Goal: Communication & Community: Answer question/provide support

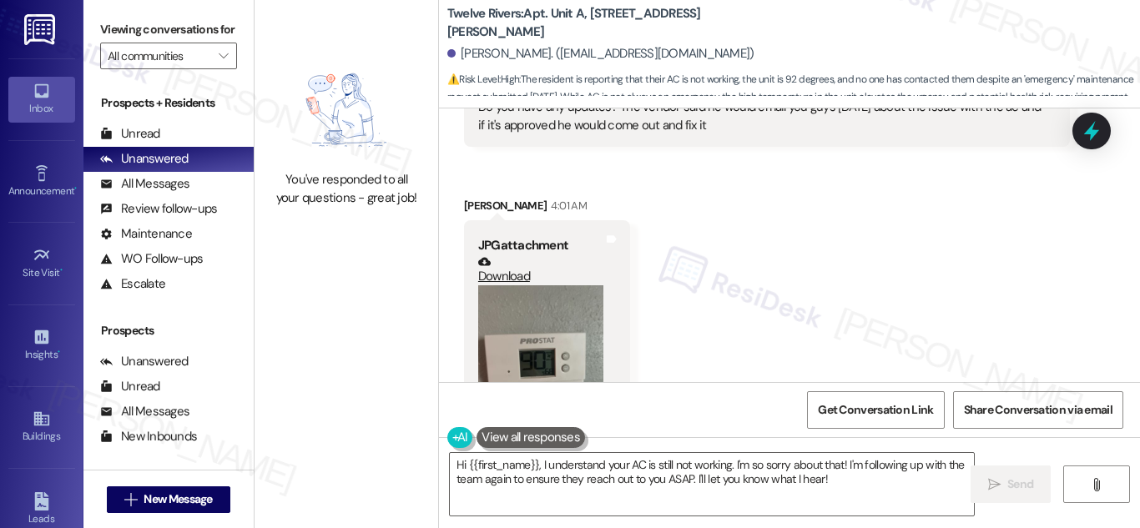
scroll to position [4506, 0]
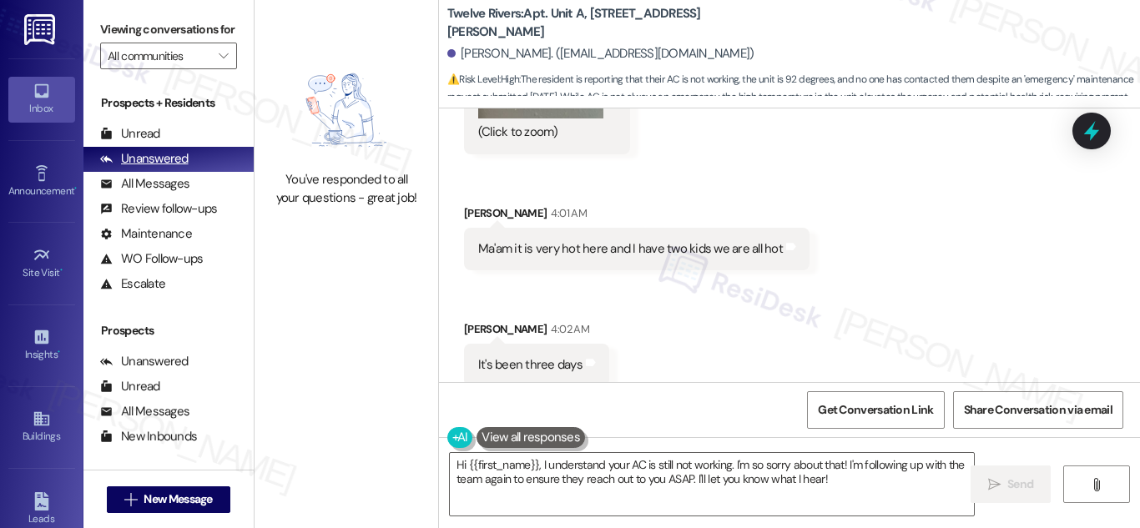
click at [164, 168] on div "Unanswered" at bounding box center [144, 159] width 88 height 18
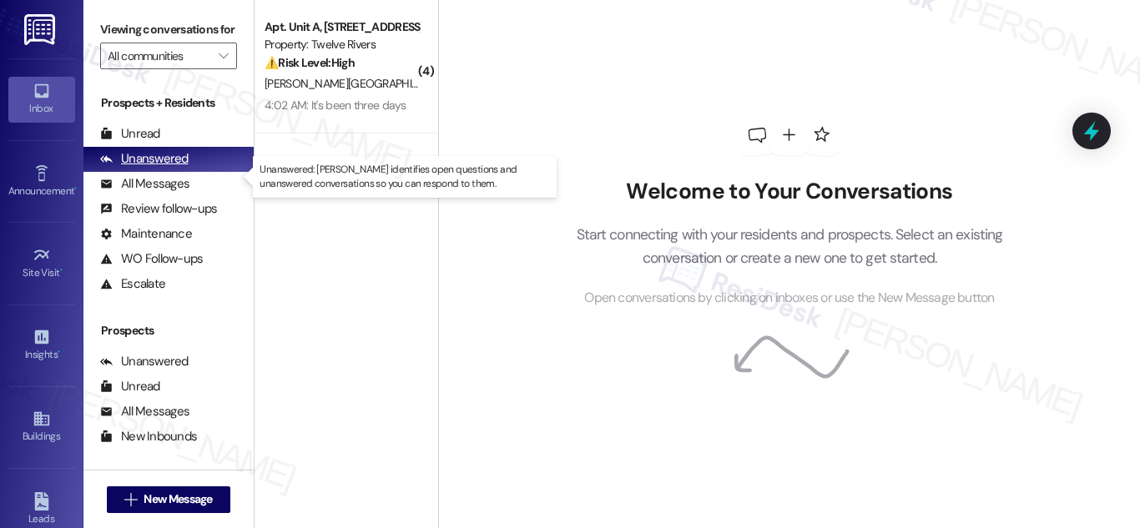
click at [179, 168] on div "Unanswered" at bounding box center [144, 159] width 88 height 18
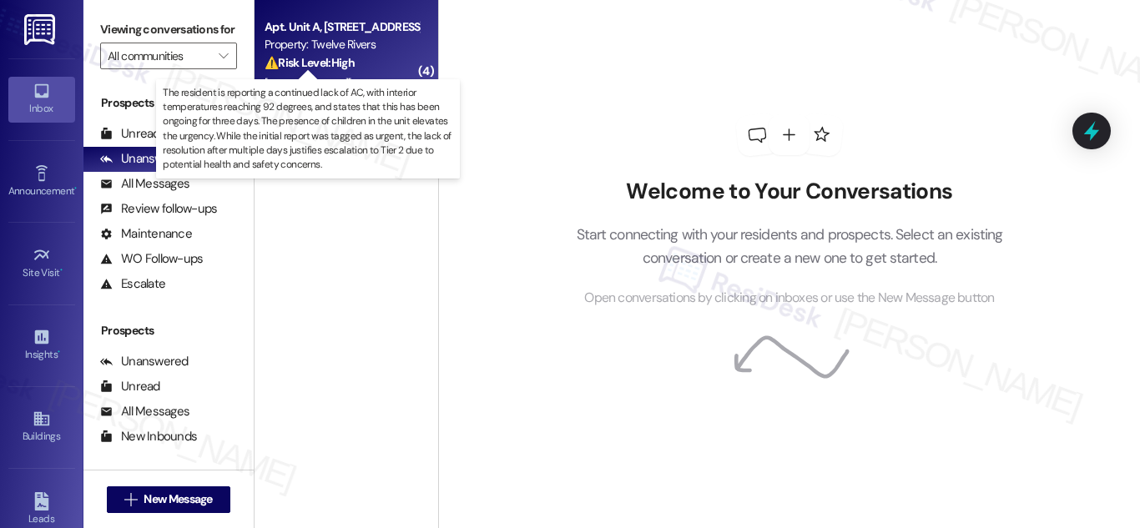
click at [318, 58] on strong "⚠️ Risk Level: High" at bounding box center [310, 62] width 90 height 15
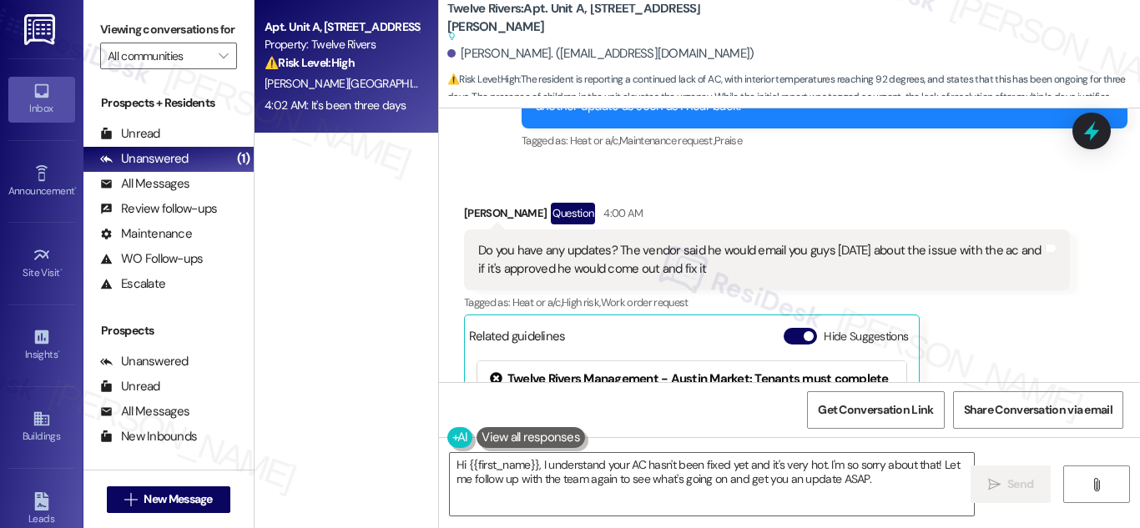
scroll to position [3770, 0]
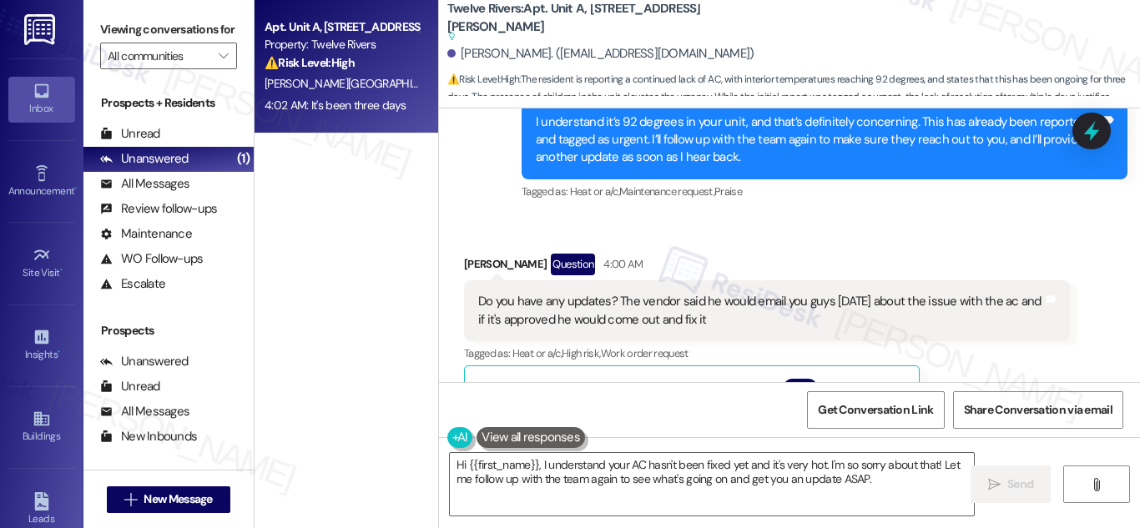
click at [704, 293] on div "Do you have any updates? The vendor said he would email you guys yesterday abou…" at bounding box center [760, 311] width 565 height 36
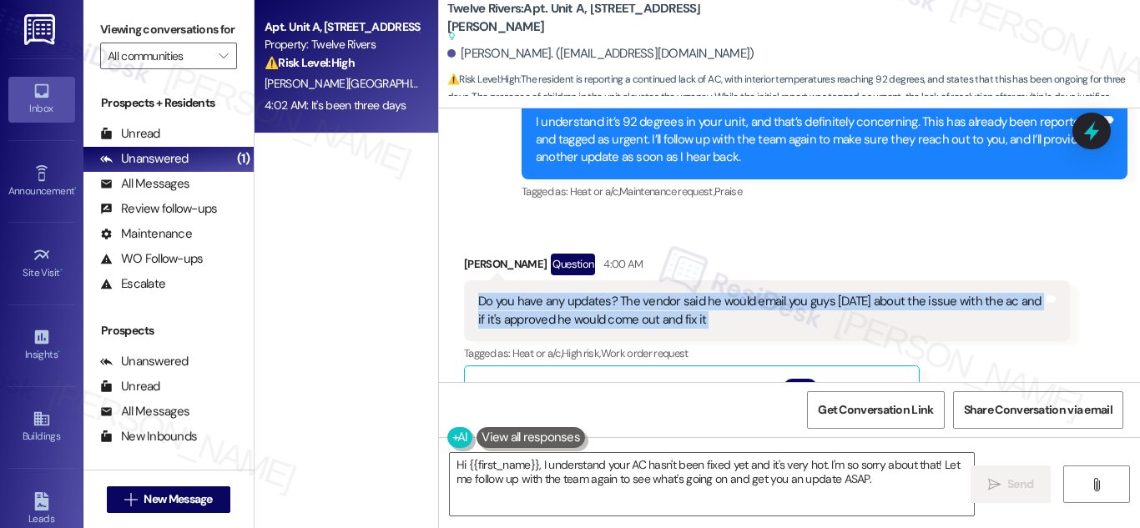
click at [704, 293] on div "Do you have any updates? The vendor said he would email you guys yesterday abou…" at bounding box center [760, 311] width 565 height 36
copy div "Do you have any updates? The vendor said he would email you guys yesterday abou…"
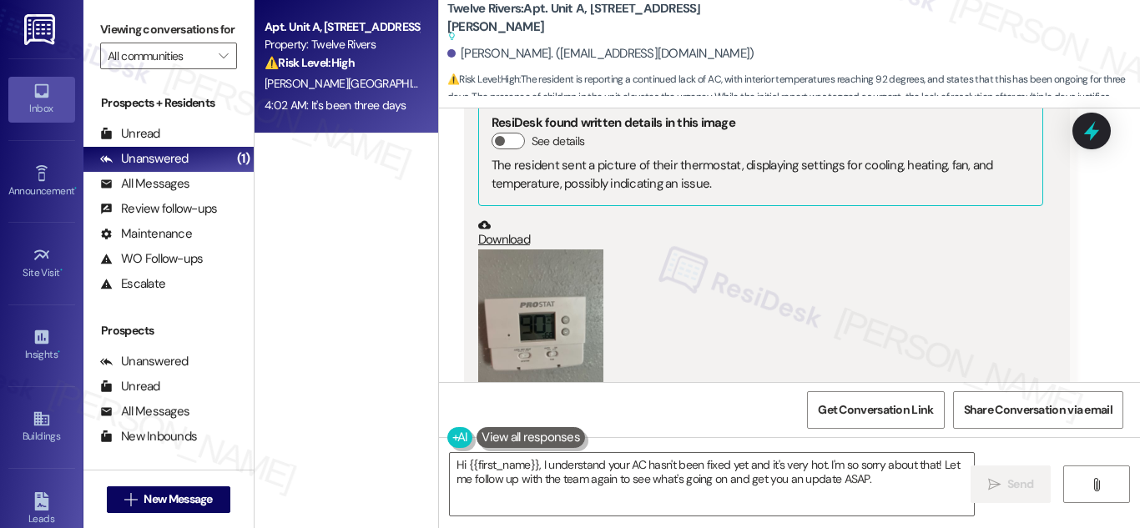
scroll to position [4403, 0]
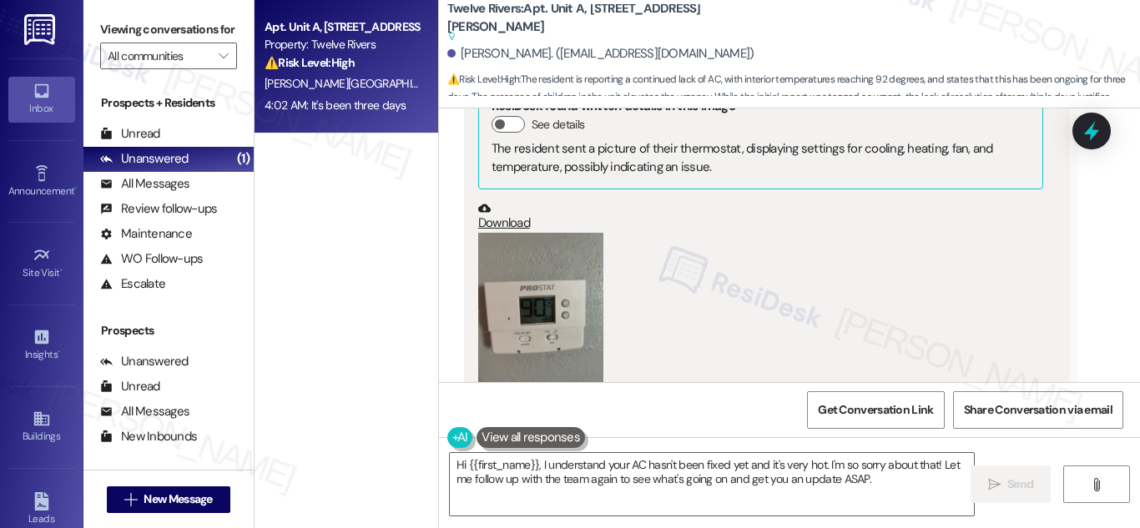
click at [822, 140] on div "The resident sent a picture of their thermostat, displaying settings for coolin…" at bounding box center [761, 158] width 538 height 36
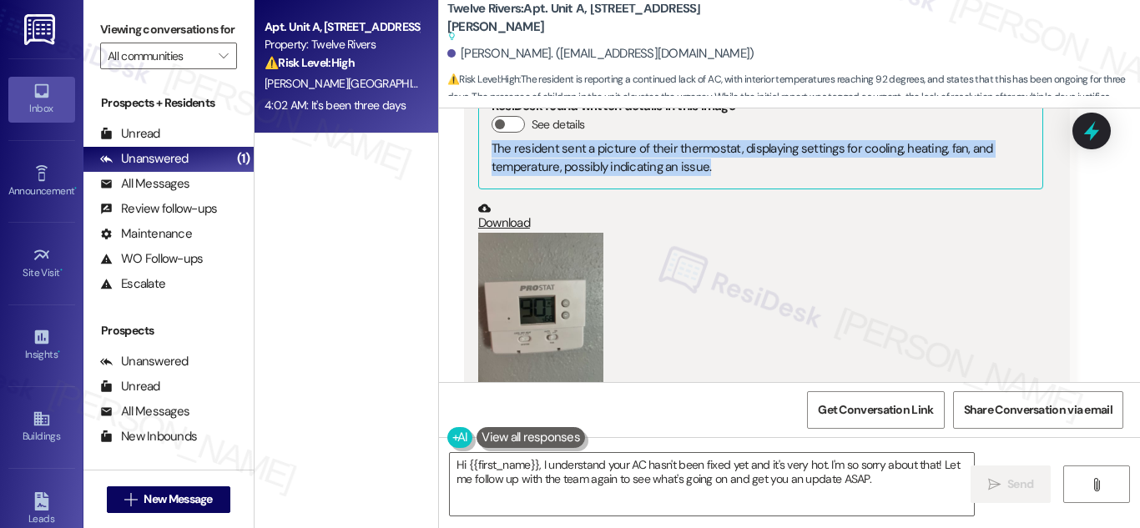
click at [822, 140] on div "The resident sent a picture of their thermostat, displaying settings for coolin…" at bounding box center [761, 158] width 538 height 36
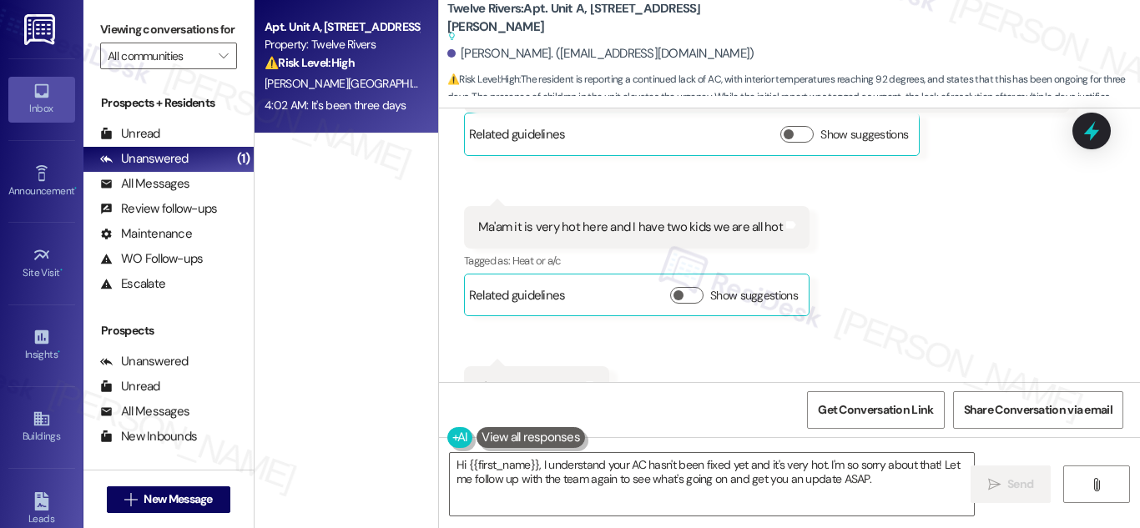
scroll to position [4772, 0]
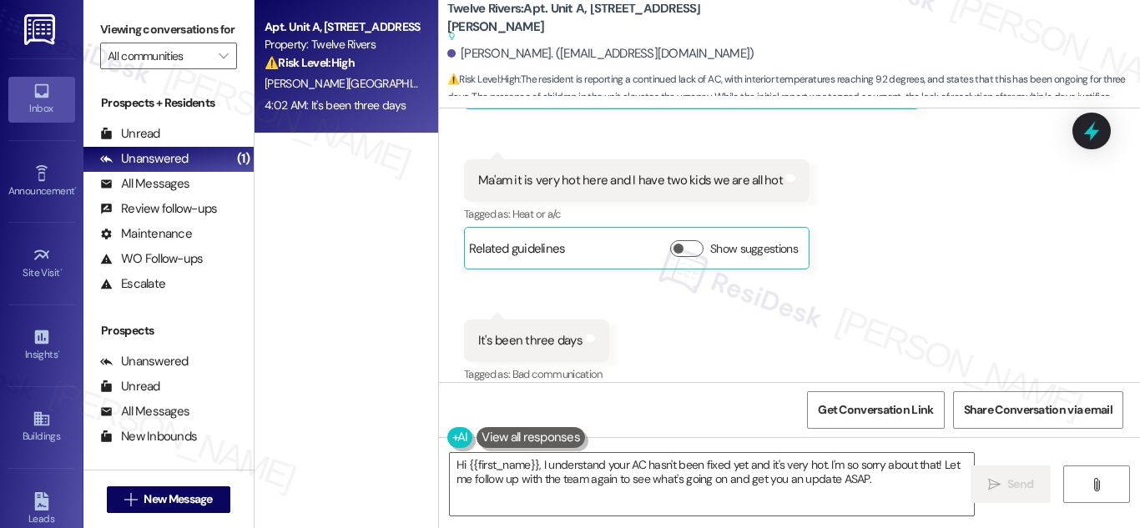
click at [673, 172] on div "Ma'am it is very hot here and I have two kids we are all hot" at bounding box center [630, 181] width 305 height 18
copy div "Ma'am it is very hot here and I have two kids we are all hot Tags and notes"
click at [532, 332] on div "It's been three days" at bounding box center [530, 341] width 104 height 18
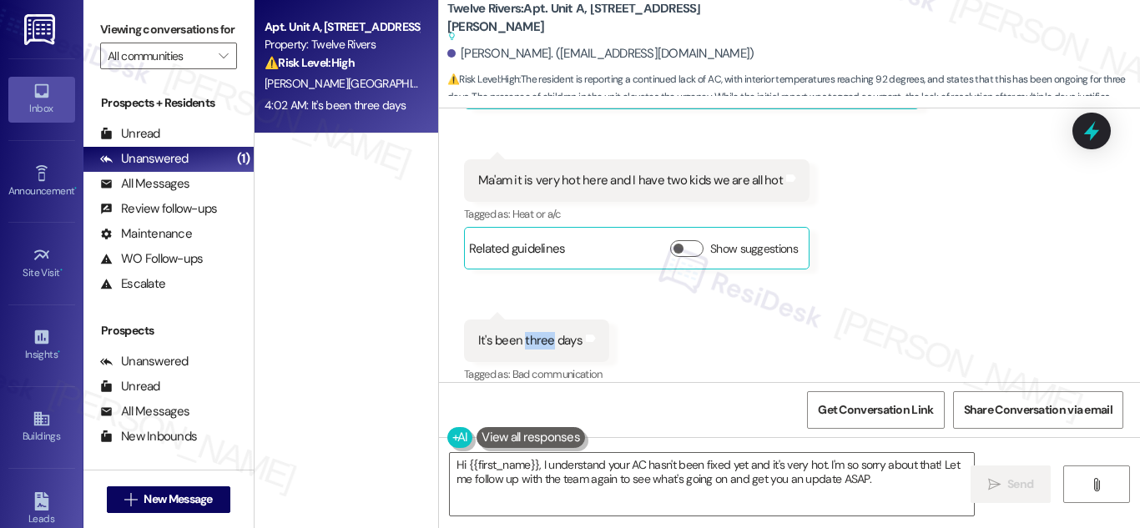
click at [532, 332] on div "It's been three days" at bounding box center [530, 341] width 104 height 18
copy div "It's been three days Tags and notes"
click at [795, 472] on textarea "Hi {{first_name}}, I understand your AC hasn't been fixed yet and it's very hot…" at bounding box center [712, 484] width 524 height 63
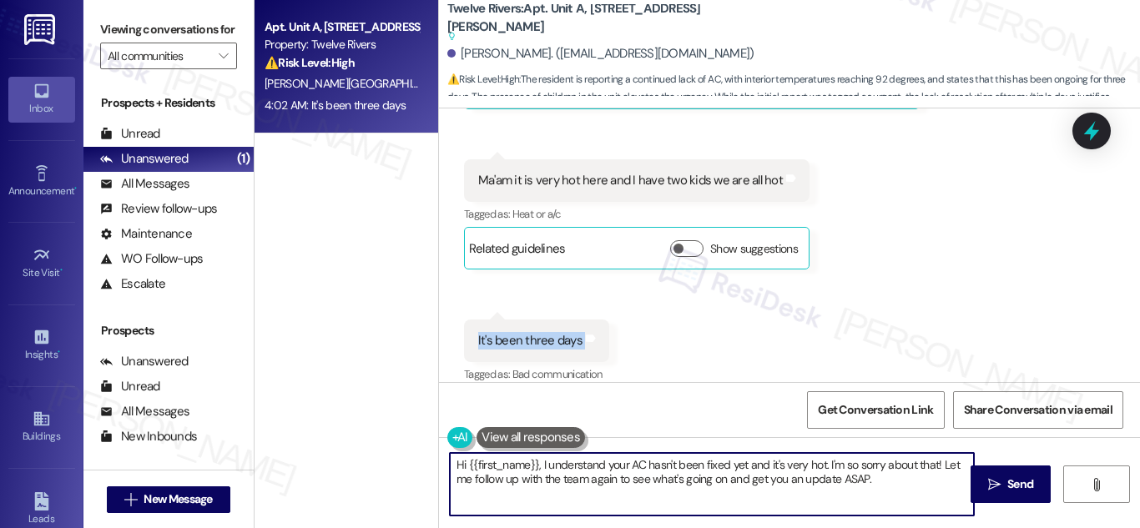
click at [795, 472] on textarea "Hi {{first_name}}, I understand your AC hasn't been fixed yet and it's very hot…" at bounding box center [712, 484] width 524 height 63
paste textarea "! I’m really sorry you and your kids are dealing with this heat—we completely u…"
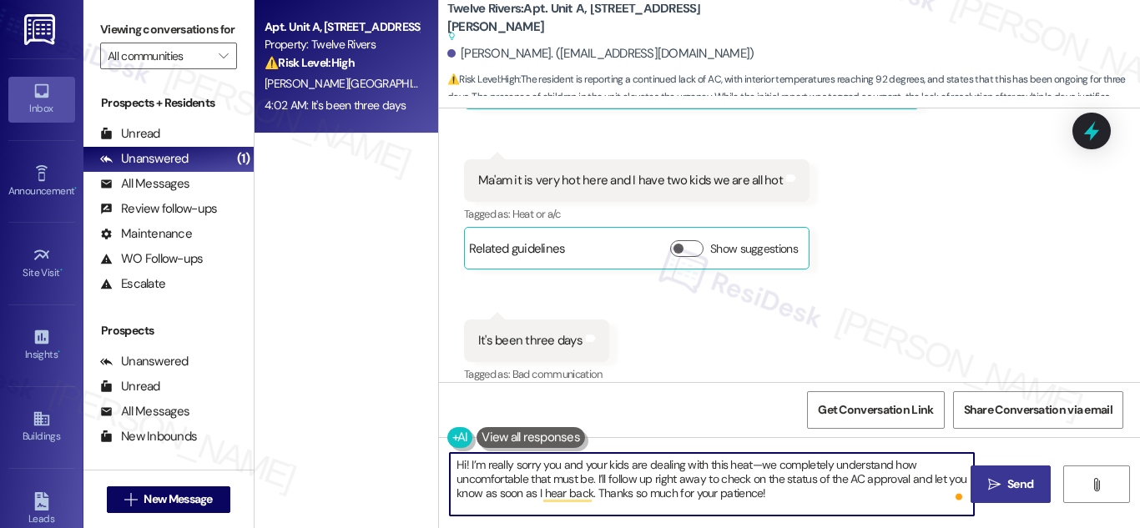
type textarea "Hi! I’m really sorry you and your kids are dealing with this heat—we completely…"
click at [1004, 481] on span "Send" at bounding box center [1020, 485] width 33 height 18
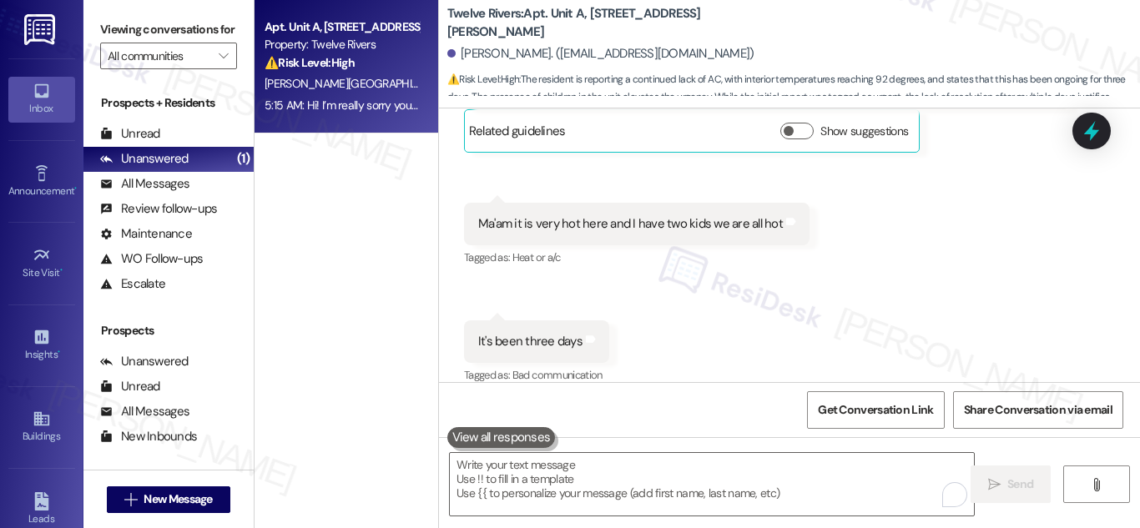
scroll to position [4881, 0]
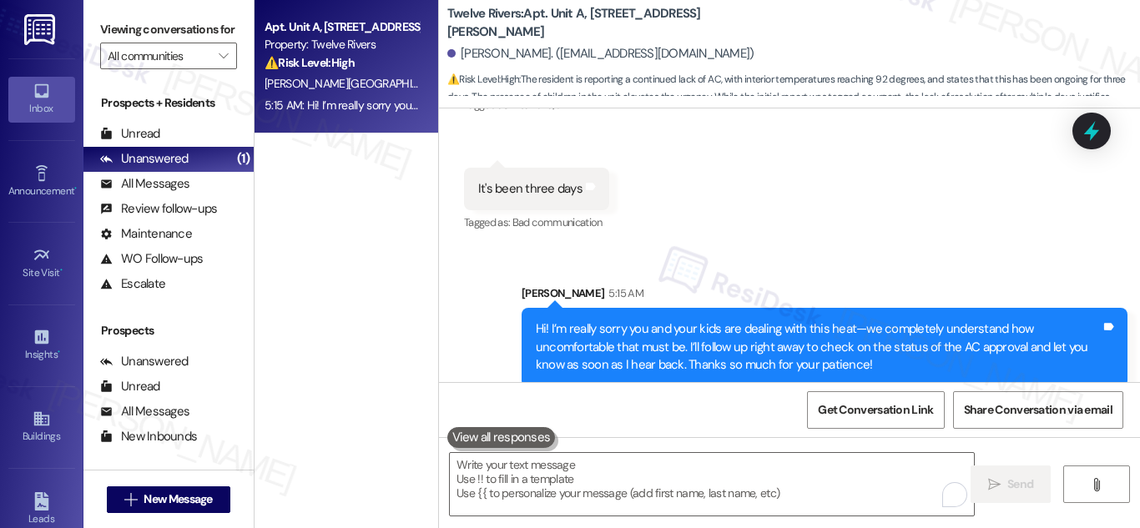
click at [808, 272] on div "Sent via SMS Sarah 5:15 AM Hi! I’m really sorry you and your kids are dealing w…" at bounding box center [824, 335] width 631 height 127
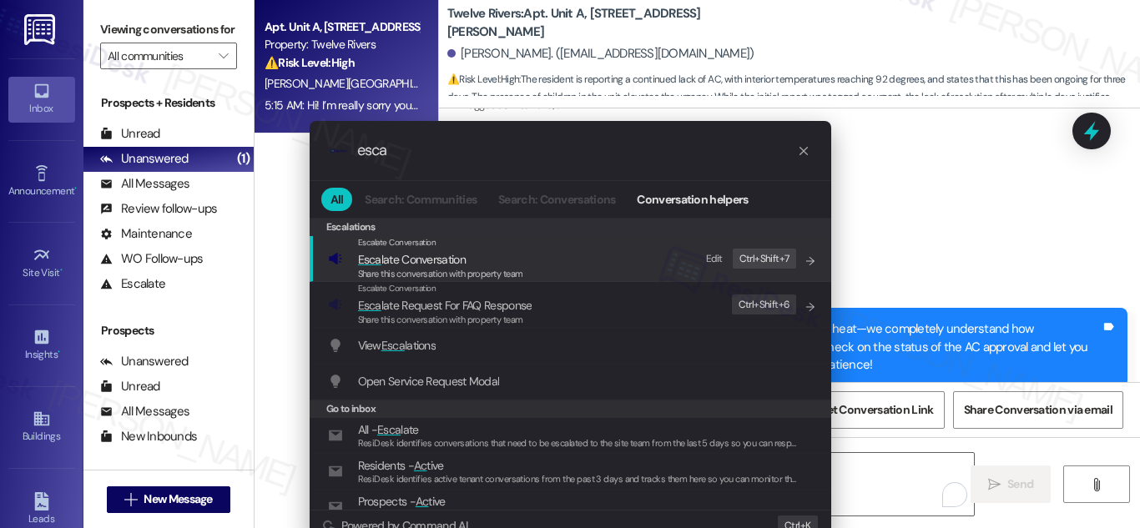
type input "esca"
click at [434, 262] on span "Esca late Conversation" at bounding box center [412, 259] width 108 height 15
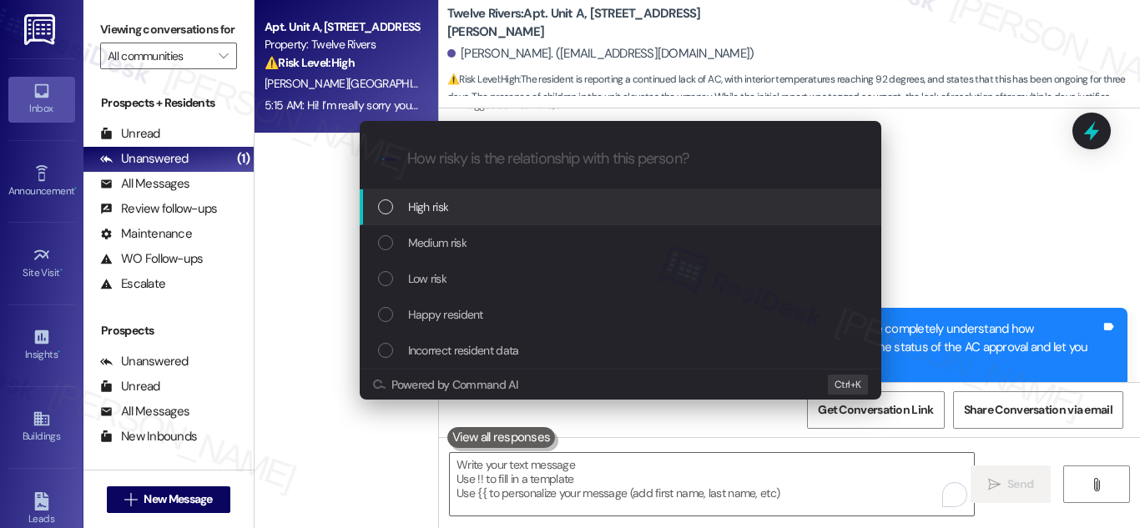
click at [382, 206] on div "List of options" at bounding box center [385, 206] width 15 height 15
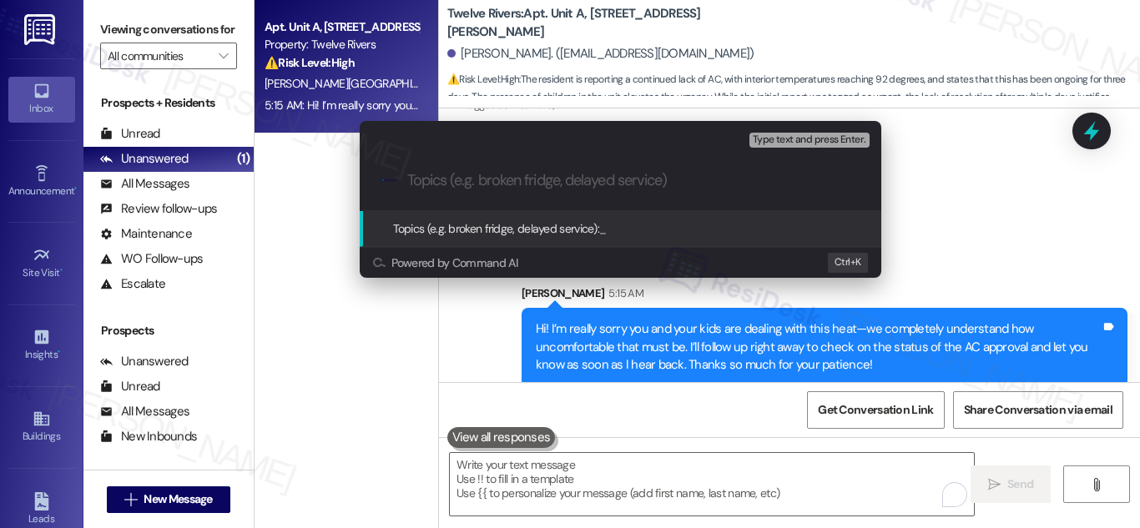
click at [616, 180] on input "Topics (e.g. broken fridge, delayed service)" at bounding box center [633, 181] width 453 height 18
paste input "Resident Follow-Up – AC Repair Status & Urgent Heat Concern"
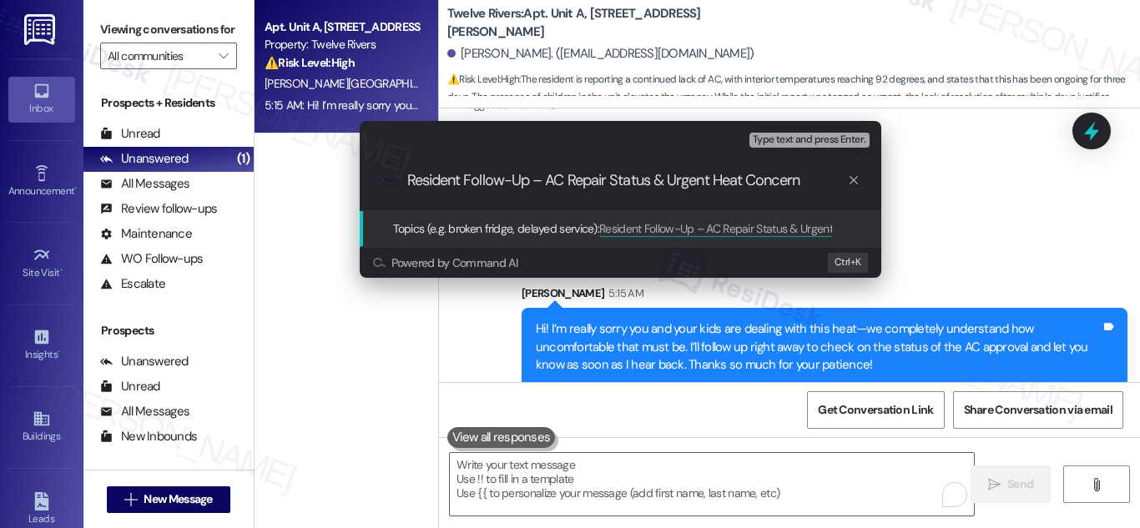
type input "Resident Follow-Up – AC Repair Status & Urgent Heat Concern"
click at [475, 230] on span "Topics (e.g. broken fridge, delayed service):" at bounding box center [496, 228] width 207 height 15
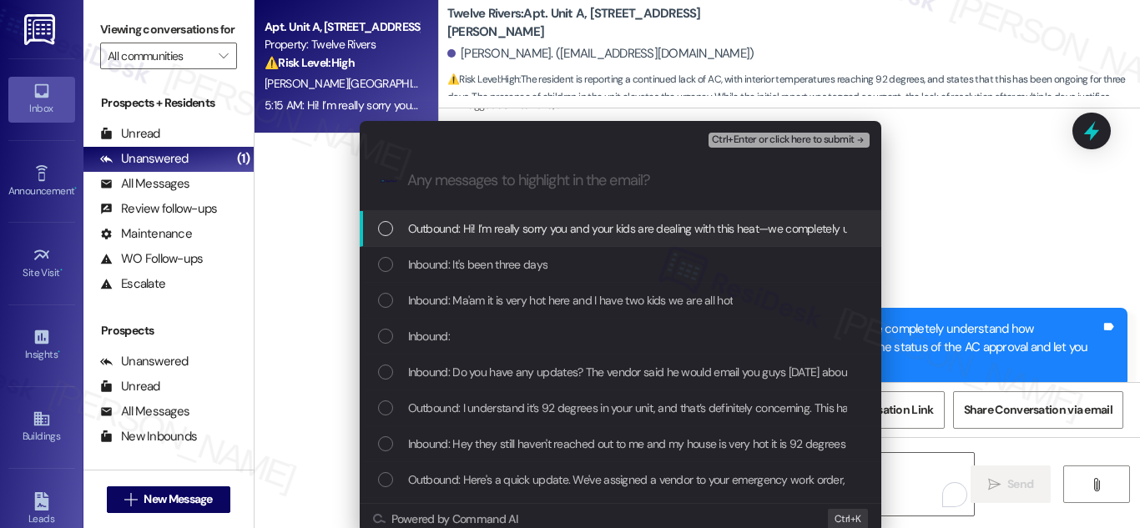
click at [379, 228] on div "List of options" at bounding box center [385, 228] width 15 height 15
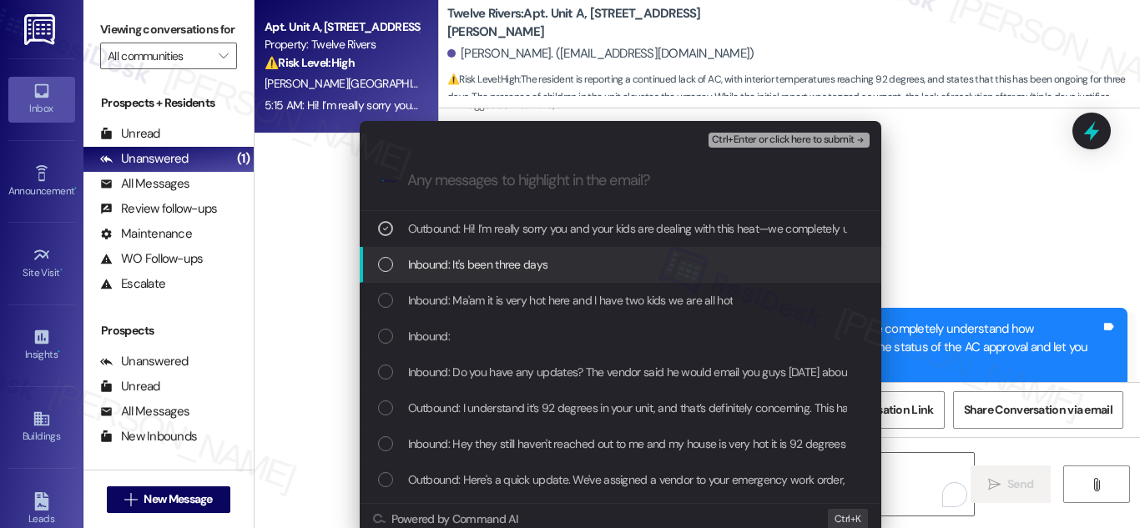
click at [383, 260] on div "List of options" at bounding box center [385, 264] width 15 height 15
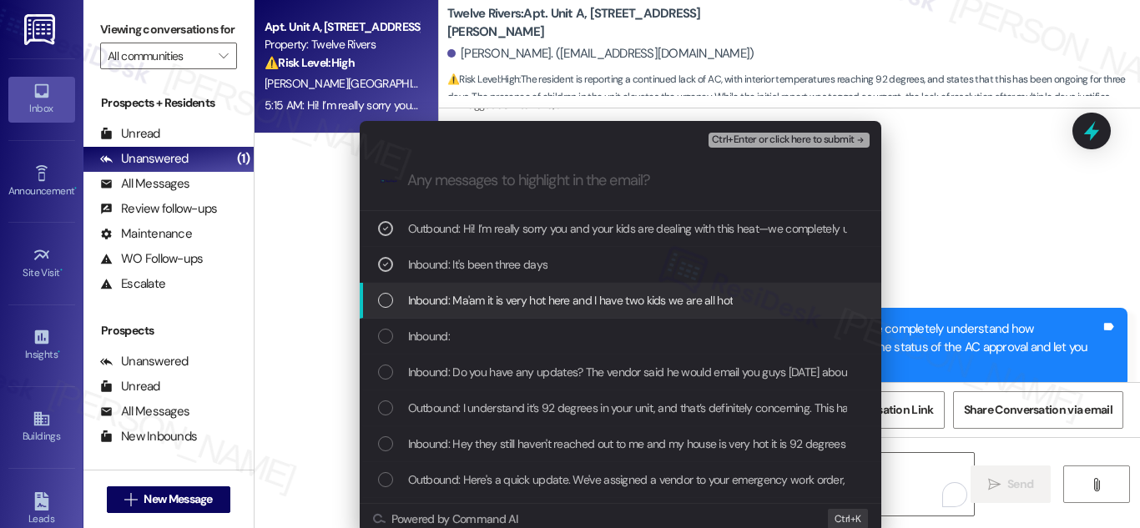
click at [381, 297] on div "List of options" at bounding box center [385, 300] width 15 height 15
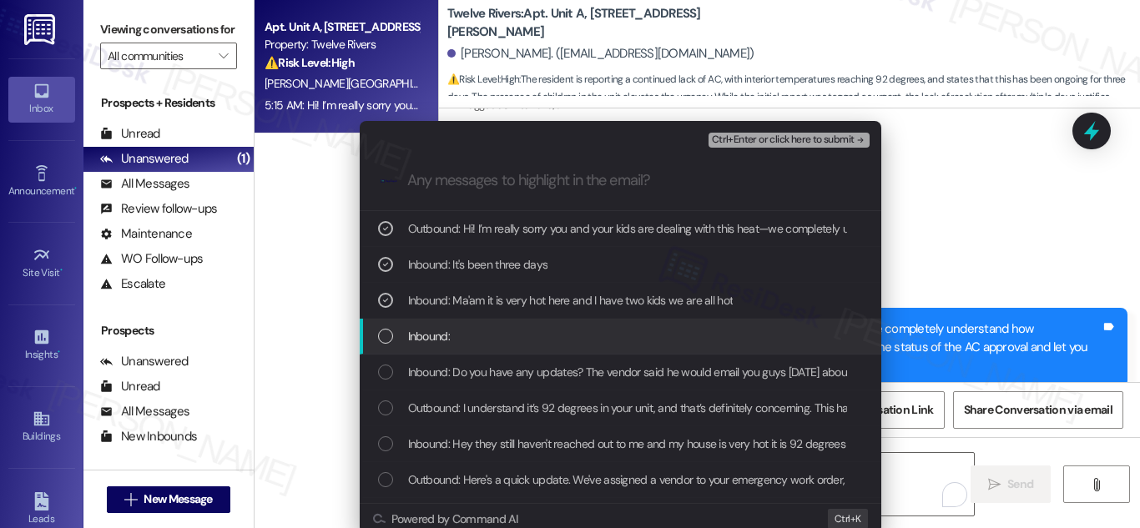
click at [378, 335] on div "List of options" at bounding box center [385, 336] width 15 height 15
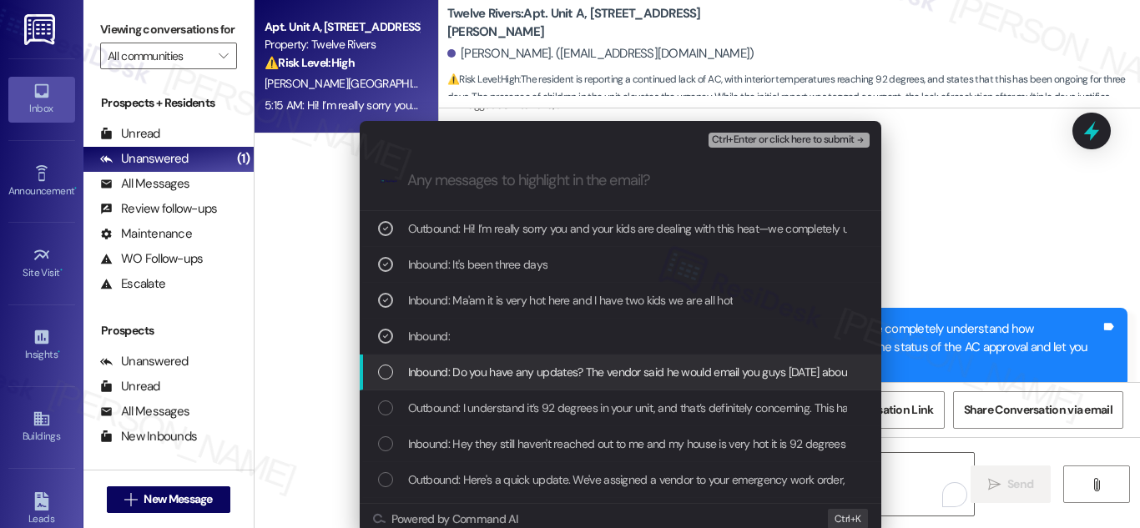
click at [380, 371] on div "List of options" at bounding box center [385, 372] width 15 height 15
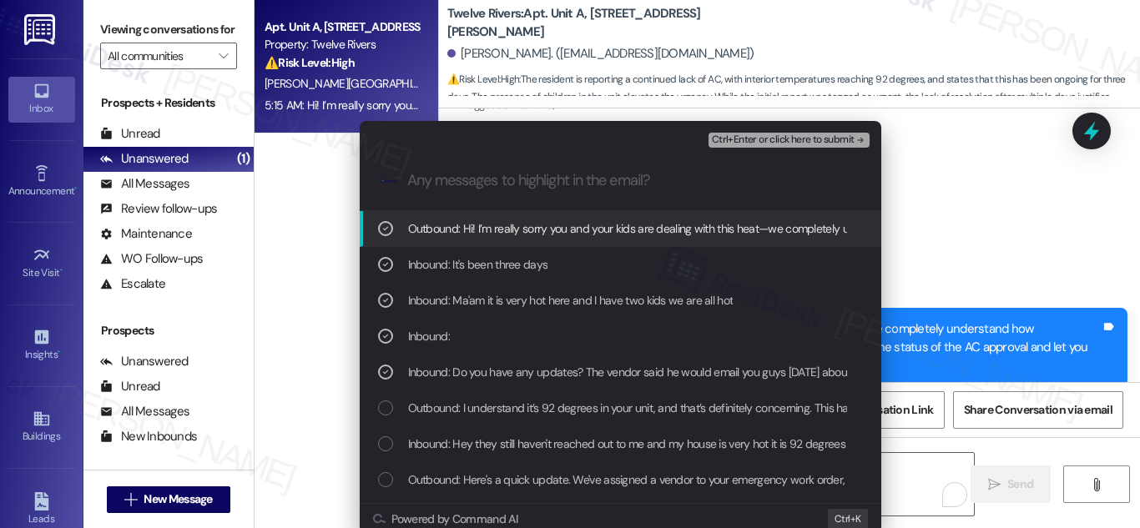
click at [804, 136] on span "Ctrl+Enter or click here to submit" at bounding box center [783, 140] width 143 height 12
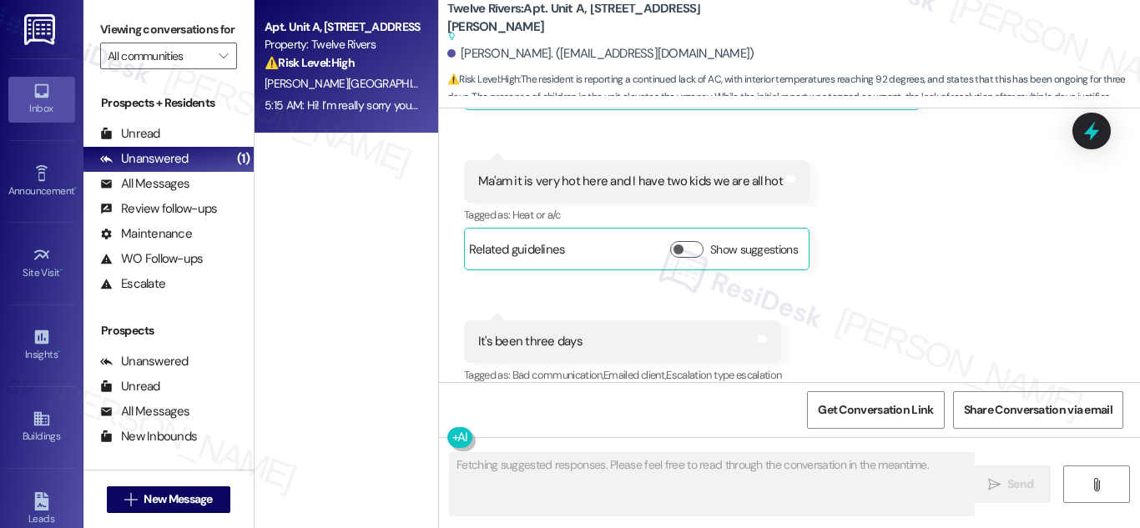
scroll to position [4948, 0]
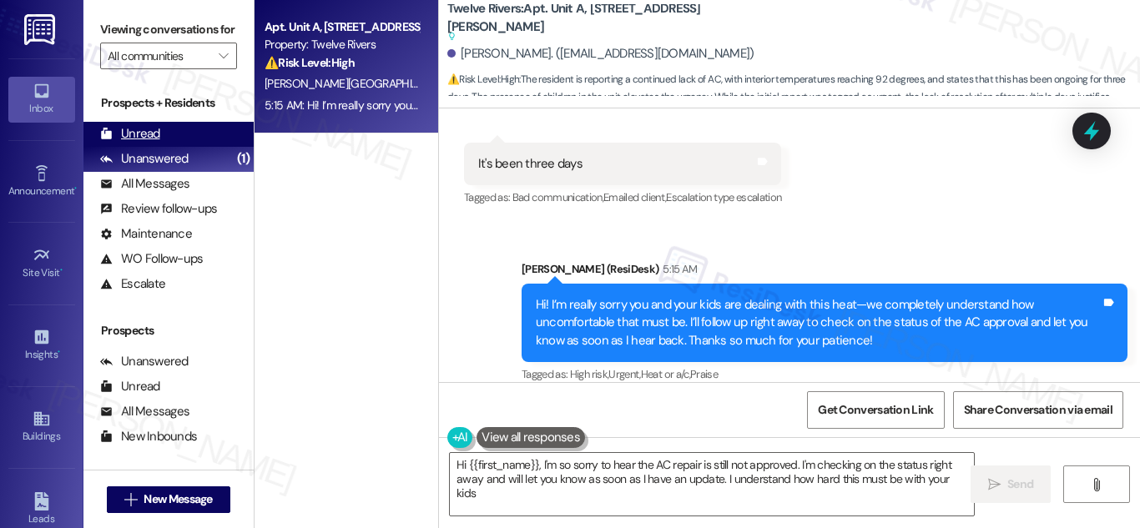
type textarea "Hi {{first_name}}, I'm so sorry to hear the AC repair is still not approved. I'…"
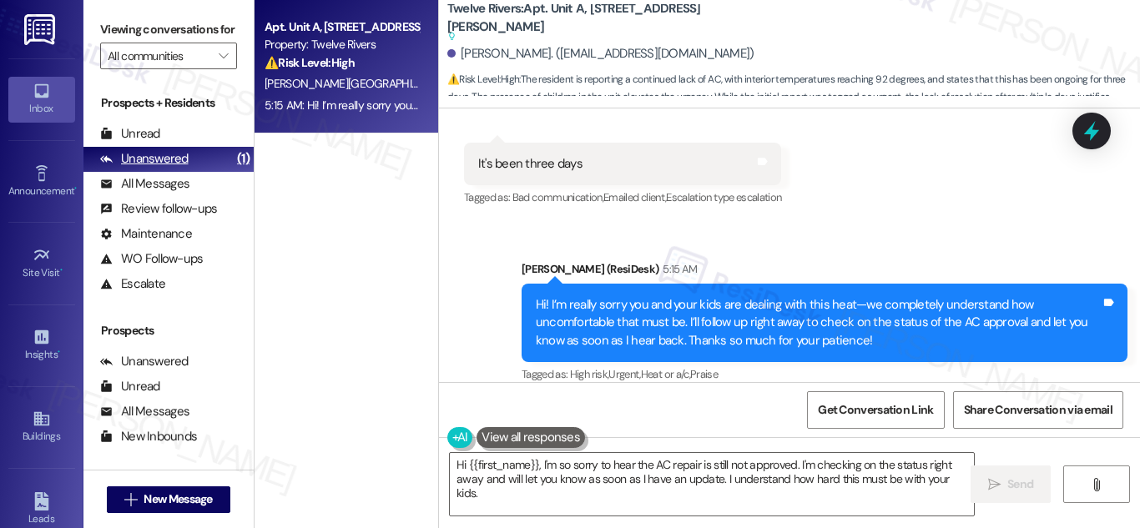
click at [161, 168] on div "Unanswered" at bounding box center [144, 159] width 88 height 18
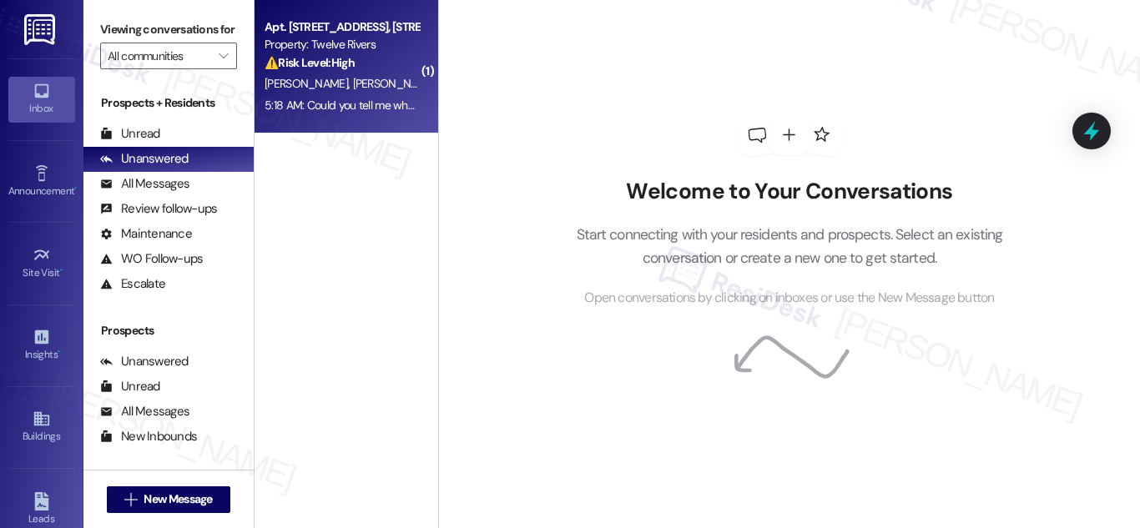
click at [358, 50] on div "Property: Twelve Rivers" at bounding box center [342, 45] width 154 height 18
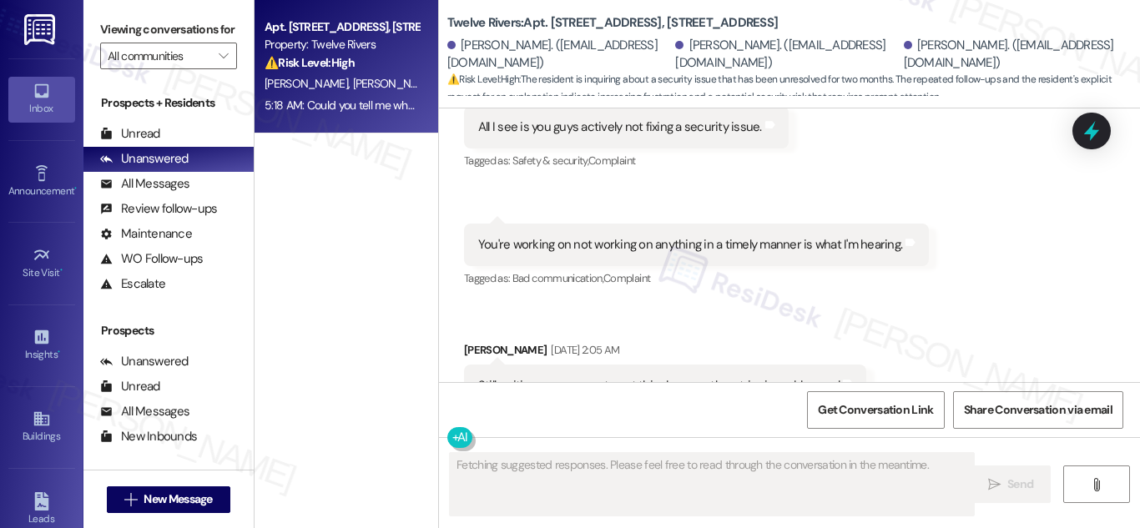
scroll to position [17460, 0]
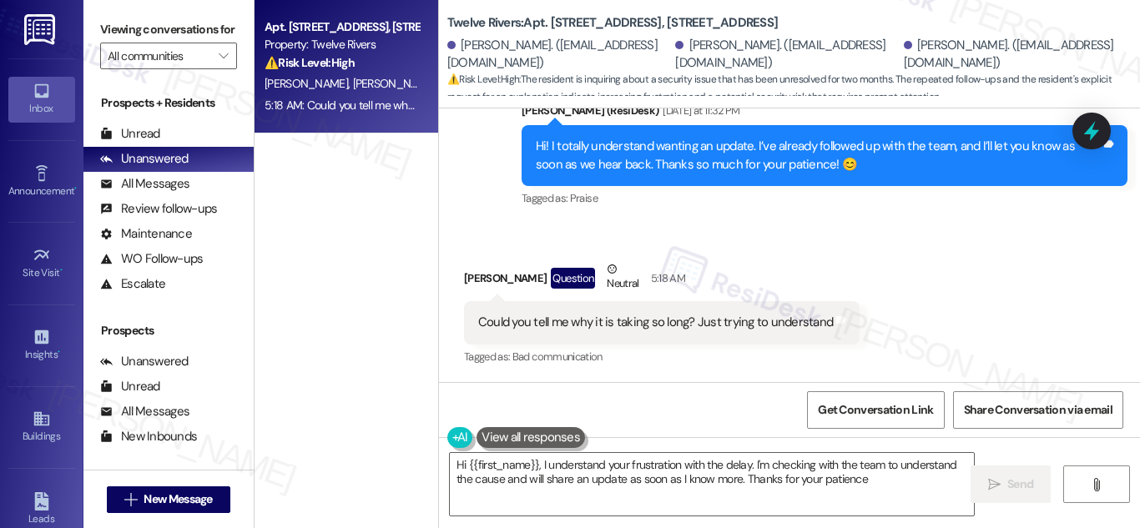
type textarea "Hi {{first_name}}, I understand your frustration with the delay. I'm checking w…"
